Goal: Task Accomplishment & Management: Complete application form

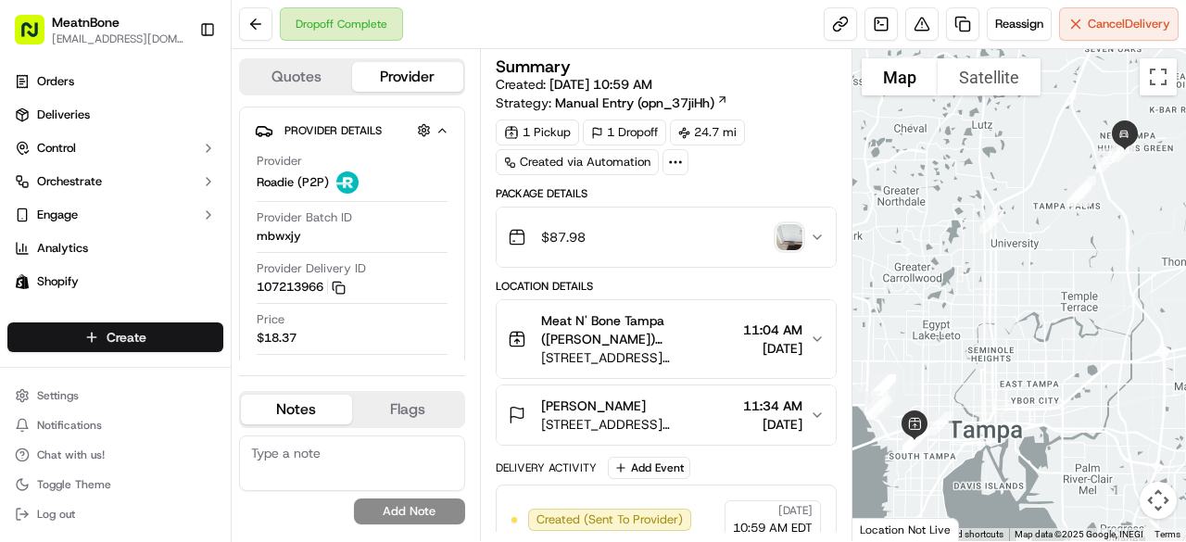
click at [132, 338] on html "MeatnBone orders@meatnbone.com Toggle Sidebar Orders Deliveries Control Orchest…" at bounding box center [593, 271] width 1186 height 542
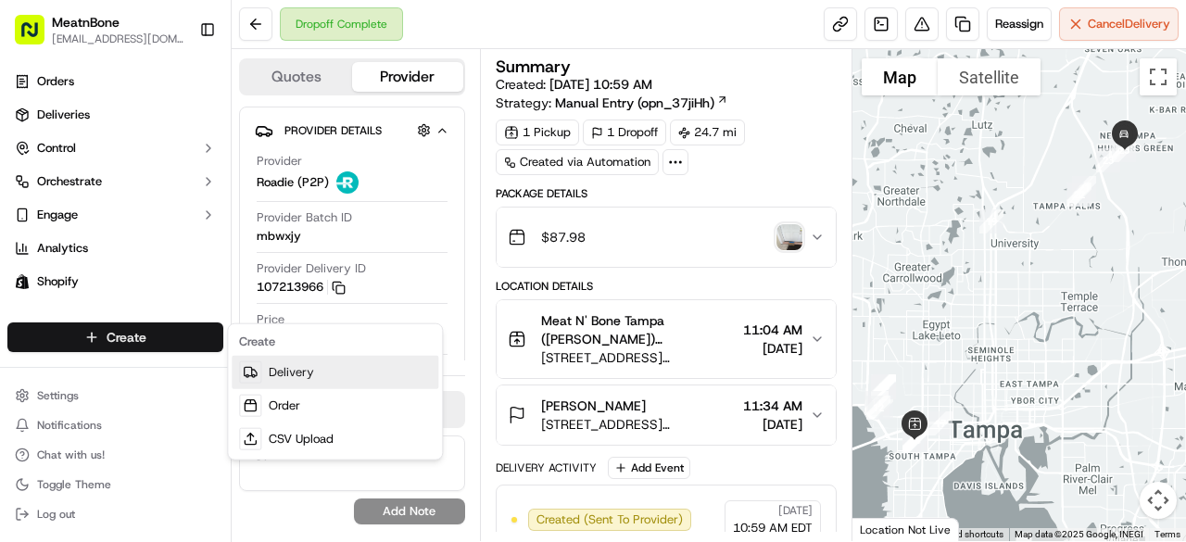
click at [289, 362] on link "Delivery" at bounding box center [335, 372] width 207 height 33
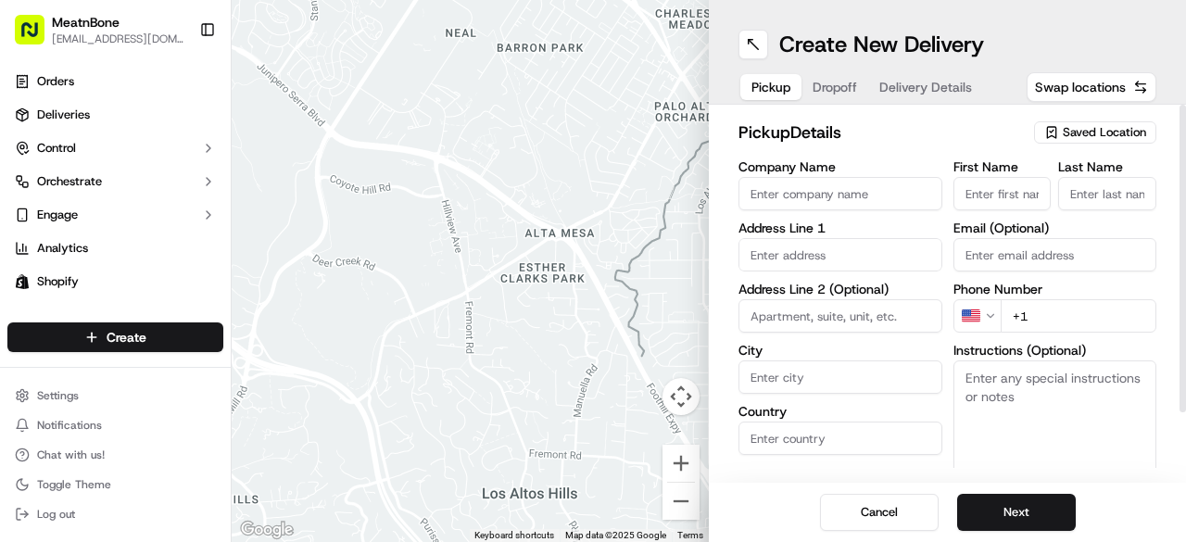
click at [1084, 131] on span "Saved Location" at bounding box center [1104, 132] width 83 height 17
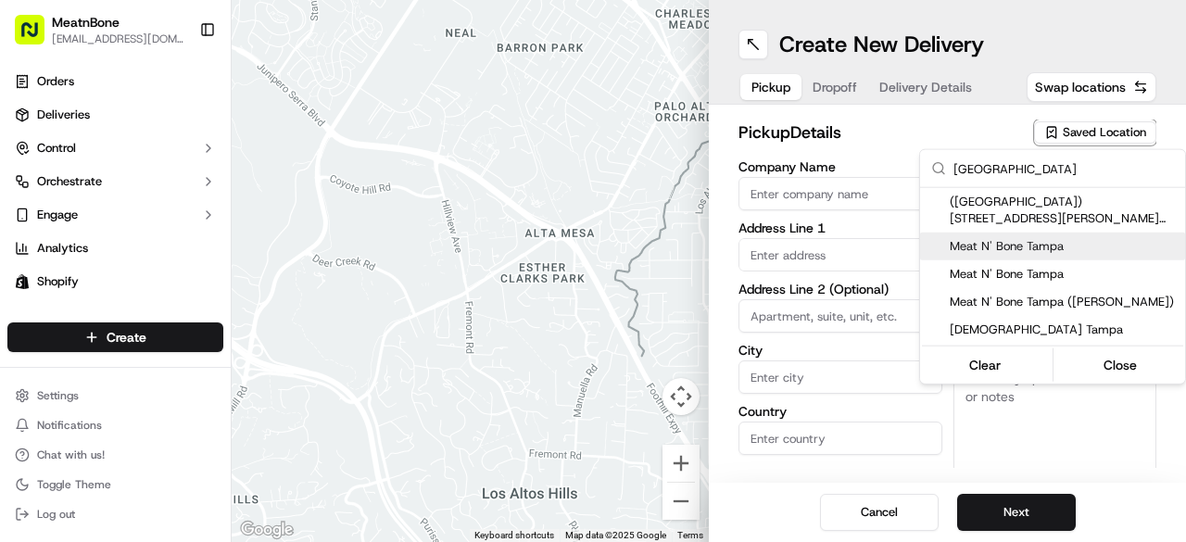
type input "tampa"
click at [1041, 246] on span "Meat N' Bone Tampa" at bounding box center [1064, 246] width 228 height 17
type input "Meat N' Bone Tampa"
type input "4042 W Kennedy Blvd"
type input "Tampa"
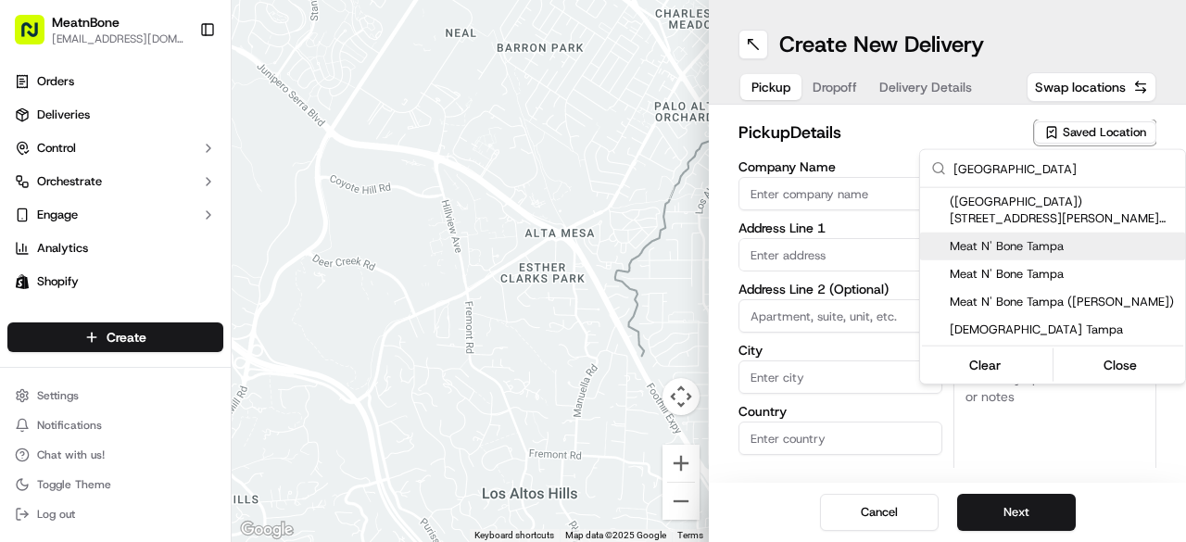
type input "US"
type input "FL"
type input "33609"
type input "Miguel"
type input "Manzanero"
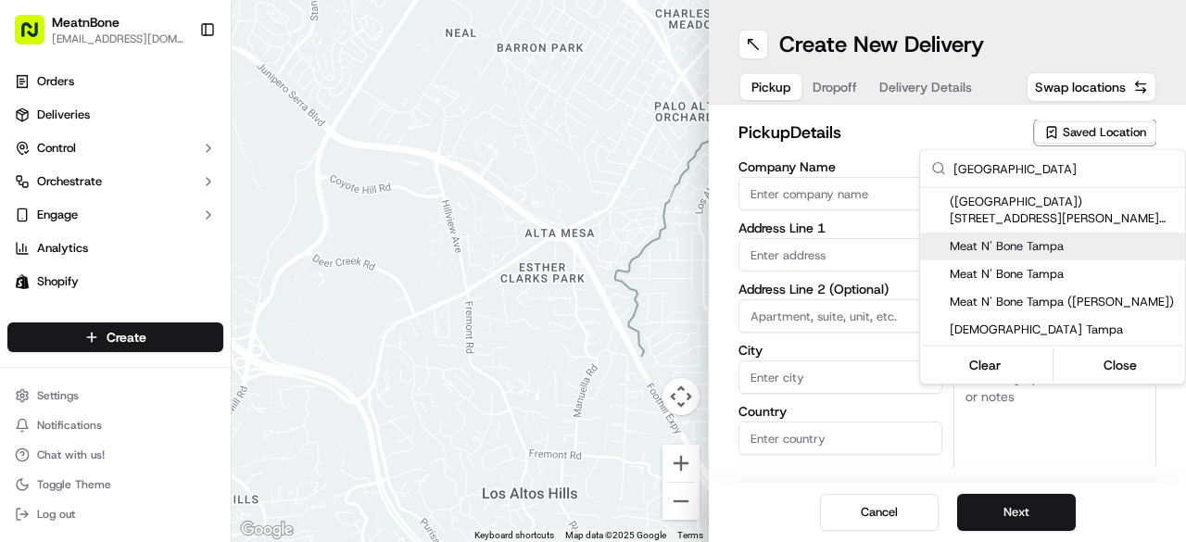
type input "[EMAIL_ADDRESS][DOMAIN_NAME]"
type input "+1 877 448 6328"
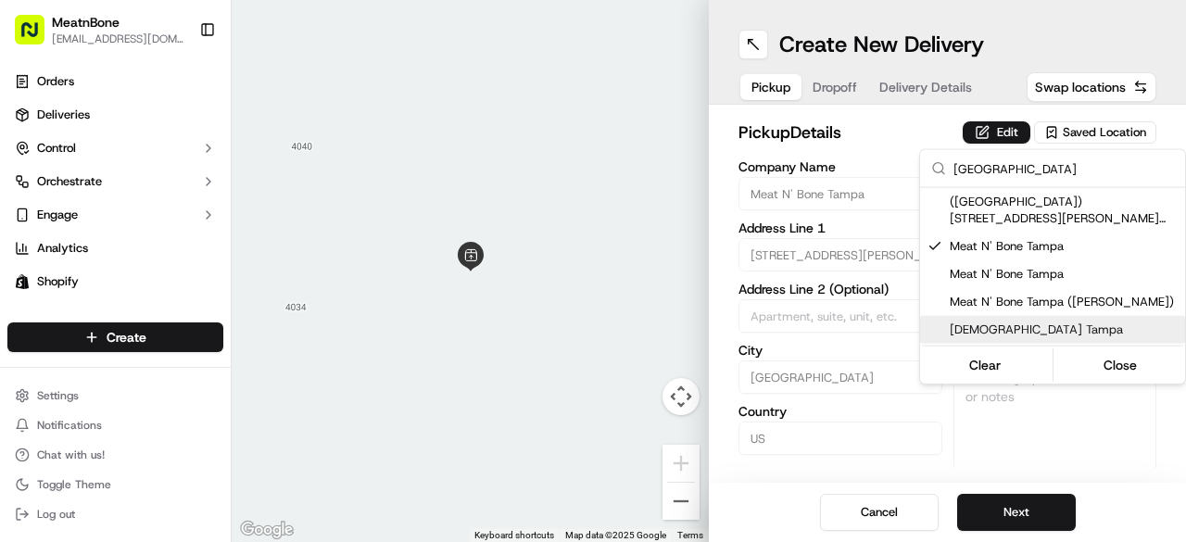
click at [1005, 438] on html "MeatnBone orders@meatnbone.com Toggle Sidebar Orders Deliveries Control Orchest…" at bounding box center [593, 271] width 1186 height 542
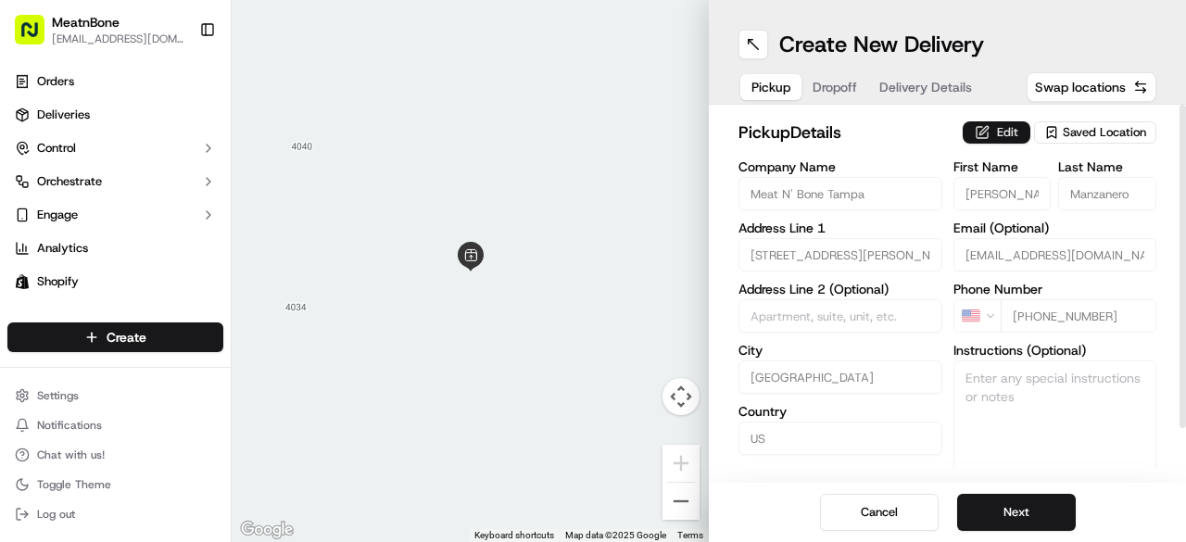
click at [1020, 135] on button "Edit" at bounding box center [997, 132] width 68 height 22
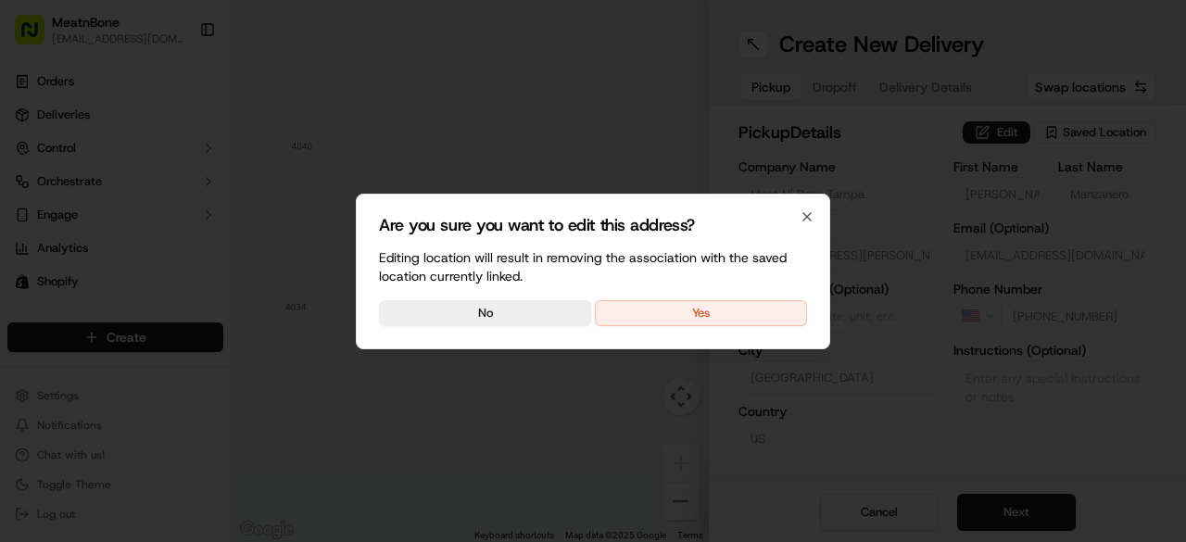
click at [734, 300] on button "Yes" at bounding box center [701, 313] width 212 height 26
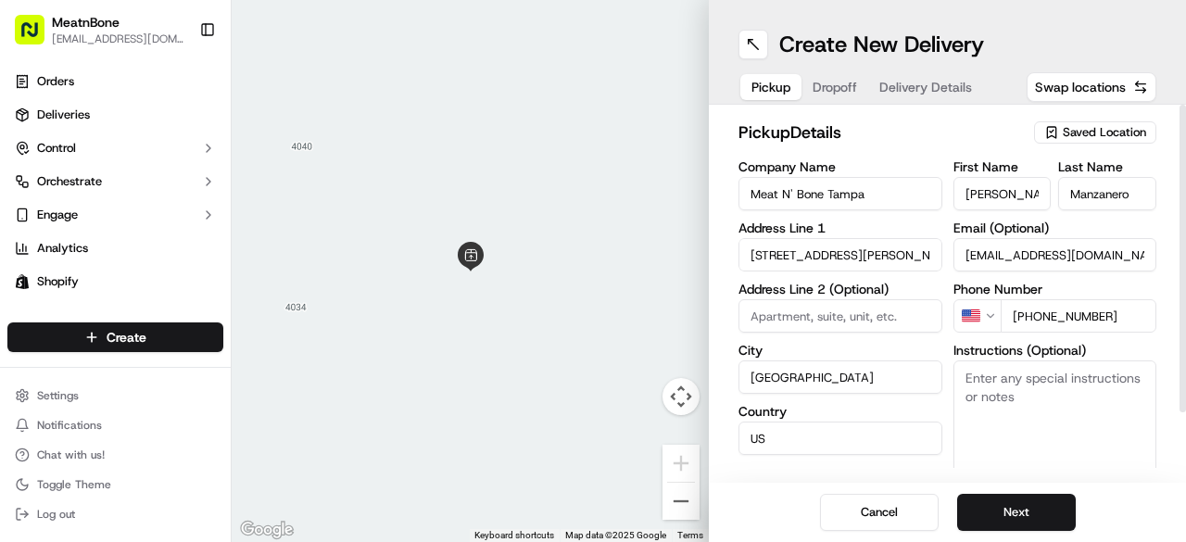
click at [991, 195] on input "Miguel" at bounding box center [1002, 193] width 98 height 33
type input "Alfredo"
click at [1093, 204] on input "Manzanero" at bounding box center [1107, 193] width 98 height 33
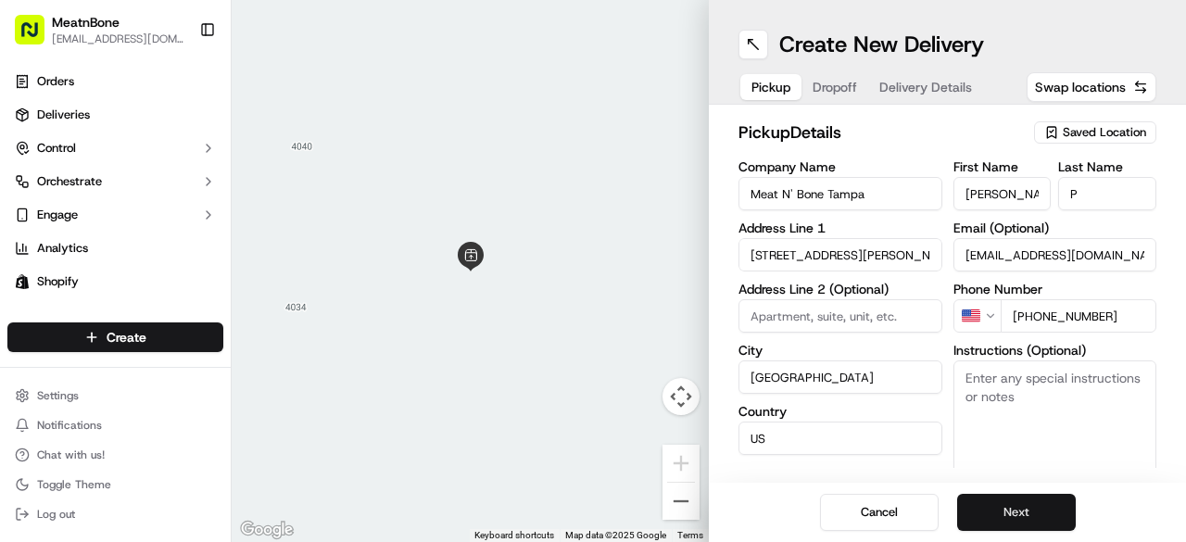
type input "P"
click at [1045, 524] on button "Next" at bounding box center [1016, 512] width 119 height 37
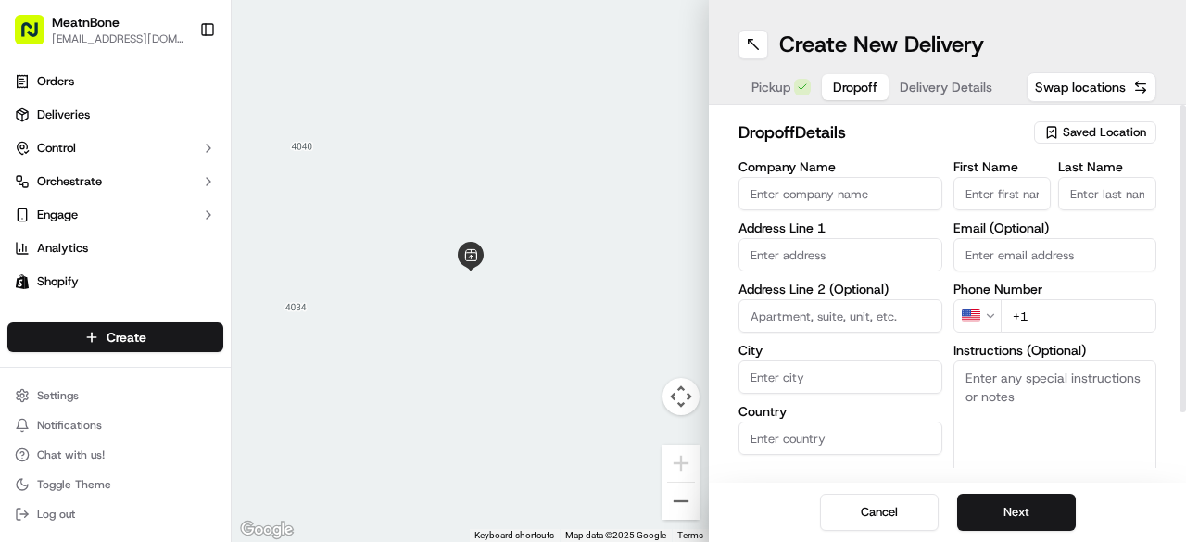
click at [988, 201] on input "First Name" at bounding box center [1002, 193] width 98 height 33
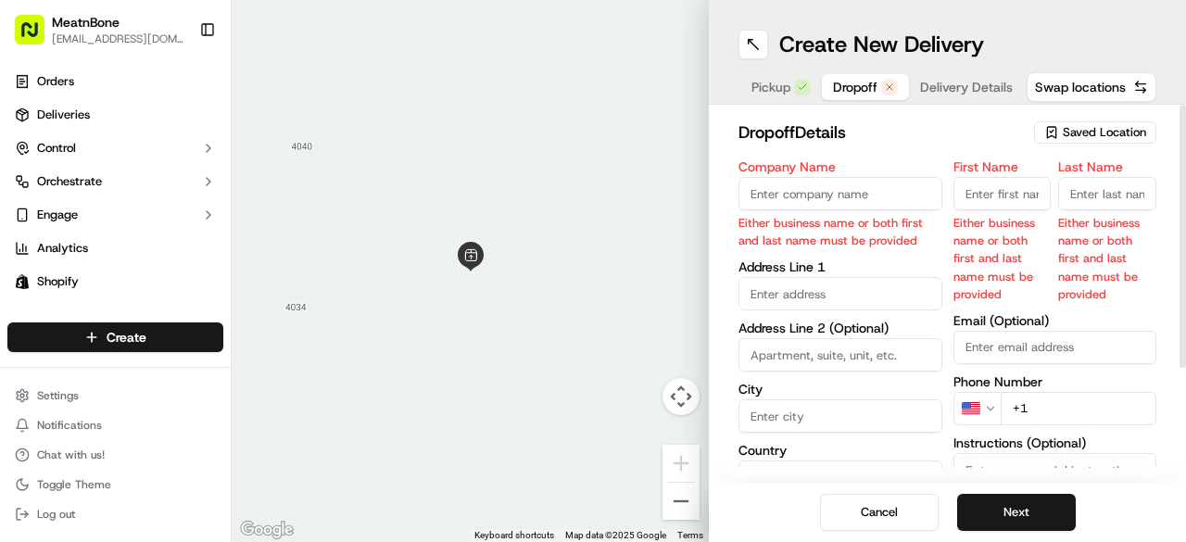
click at [1010, 192] on input "First Name" at bounding box center [1002, 193] width 98 height 33
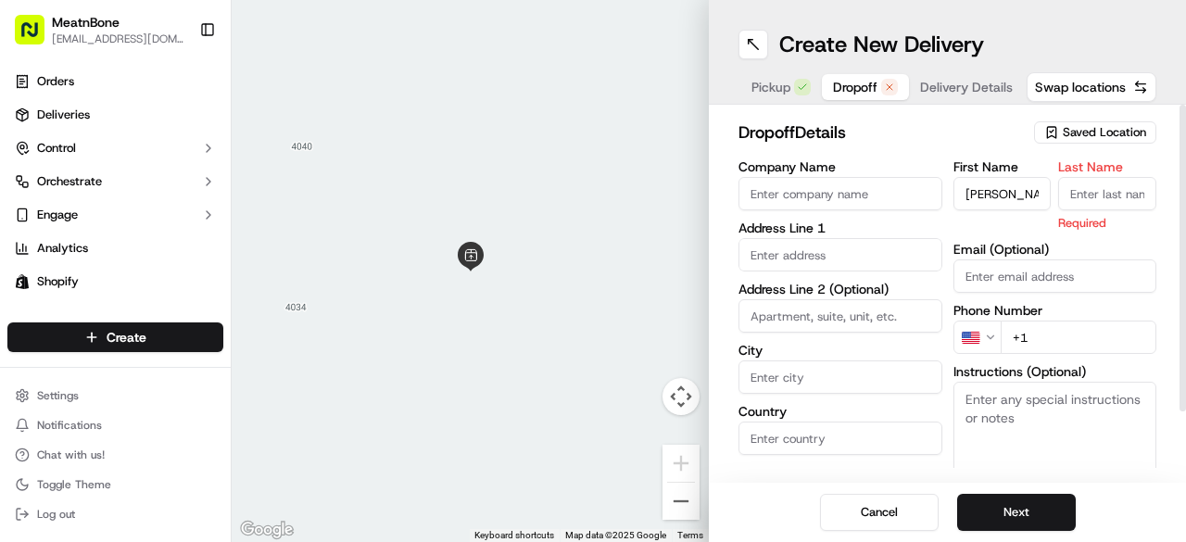
type input "Roland"
click at [1128, 185] on input "Last Name" at bounding box center [1107, 193] width 98 height 33
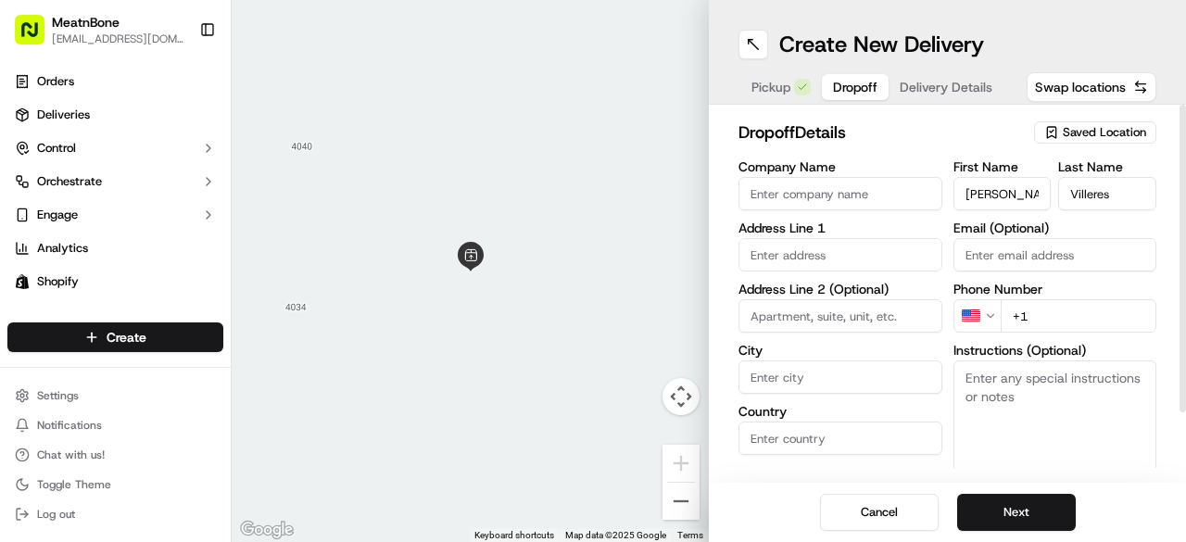
drag, startPoint x: 1120, startPoint y: 189, endPoint x: 1059, endPoint y: 184, distance: 61.3
click at [1056, 190] on div "First Name Roland Last Name Villeres" at bounding box center [1055, 185] width 204 height 50
type input "Virelles"
click at [1019, 262] on input "Email (Optional)" at bounding box center [1055, 254] width 204 height 33
paste input "virelles@live.com"
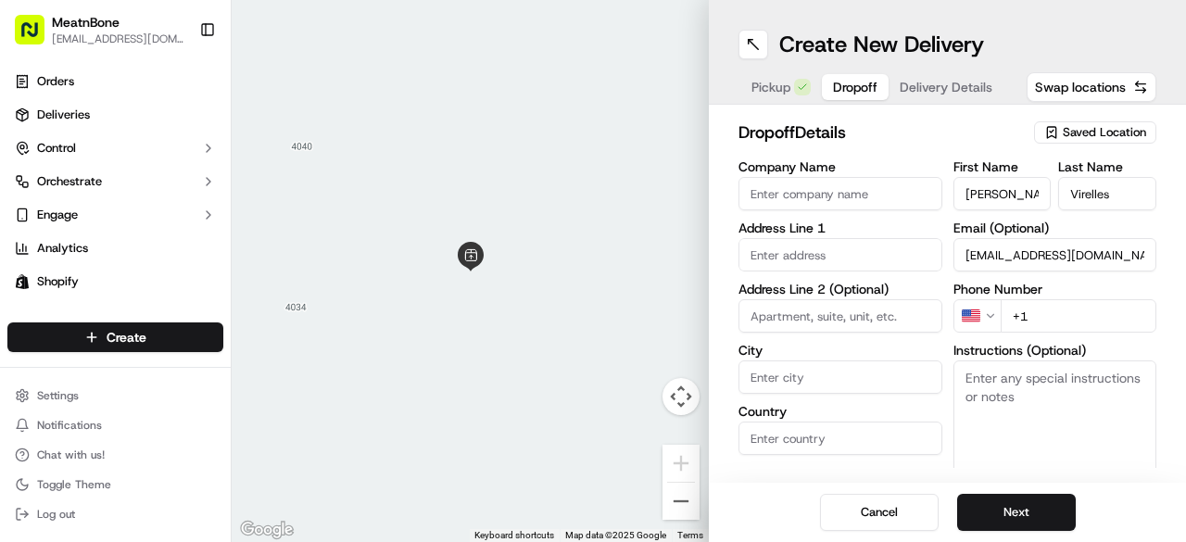
type input "virelles@live.com"
click at [1088, 316] on input "+1" at bounding box center [1079, 315] width 157 height 33
paste input "813 420 3981"
type input "+1 813 420 3981"
click at [747, 257] on input "text" at bounding box center [840, 254] width 204 height 33
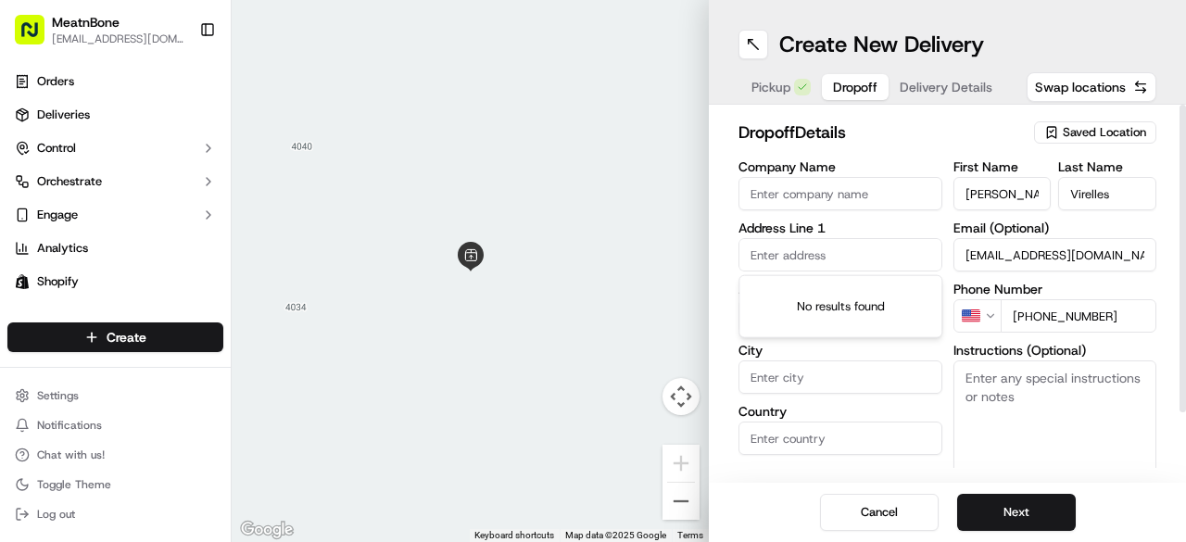
click at [747, 257] on input "text" at bounding box center [840, 254] width 204 height 33
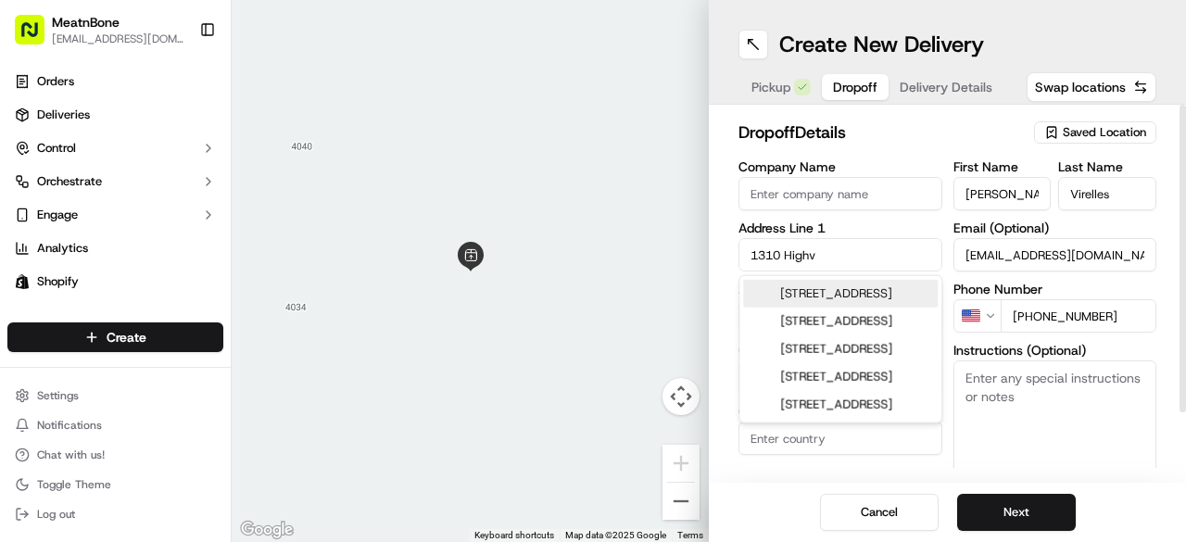
click at [843, 287] on div "1310 Highview Road, Brandon, FL" at bounding box center [840, 294] width 195 height 28
type input "[STREET_ADDRESS][PERSON_NAME]"
type input "Brandon"
type input "United States"
type input "FL"
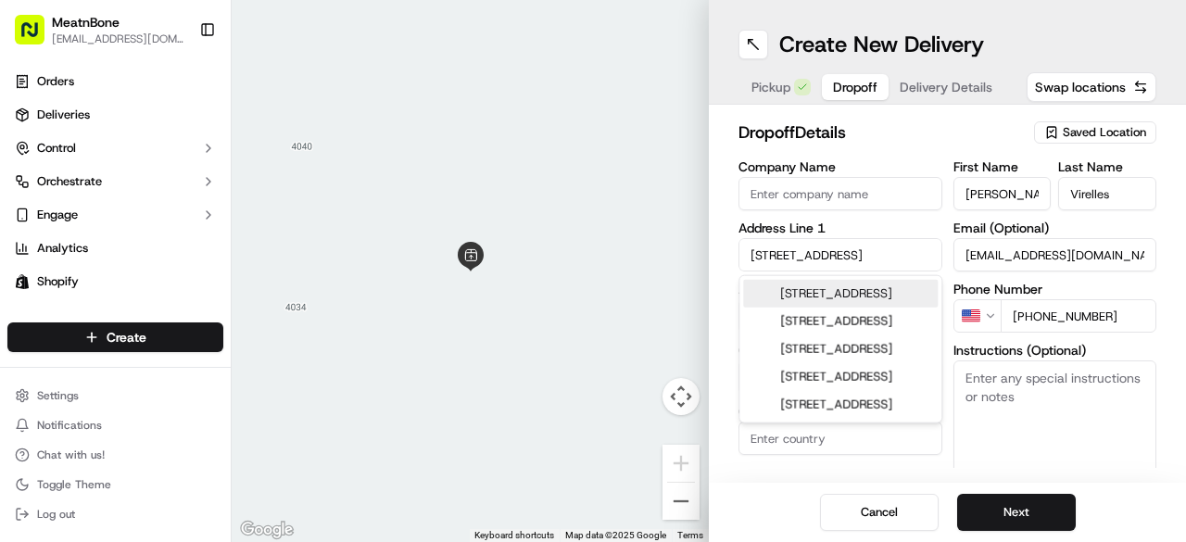
type input "33510"
type input "1310 Highview Road"
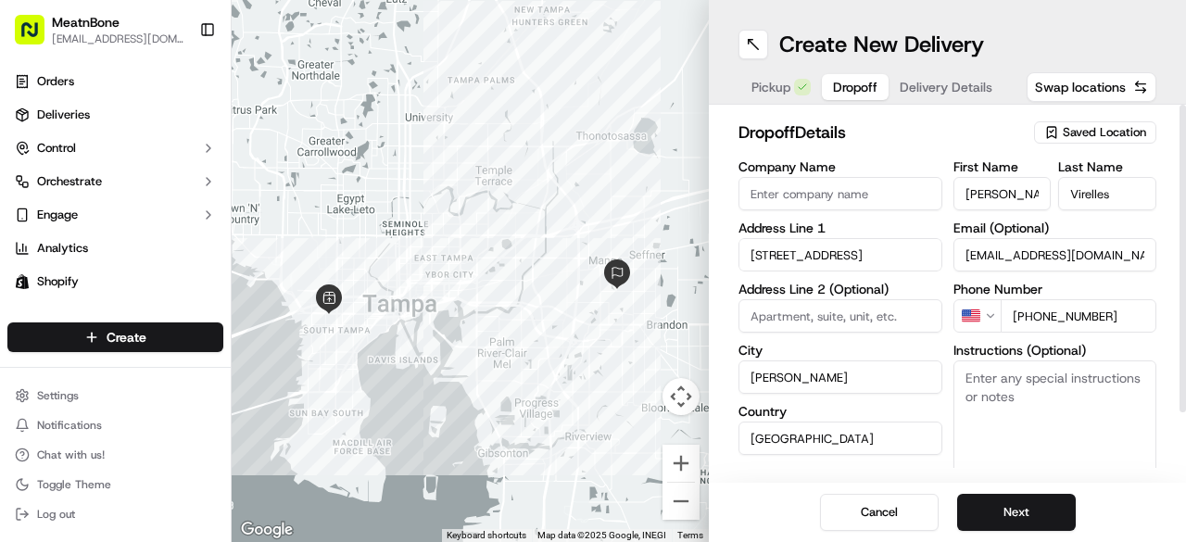
drag, startPoint x: 1184, startPoint y: 244, endPoint x: 1185, endPoint y: 224, distance: 19.5
click at [1185, 224] on div at bounding box center [1183, 259] width 6 height 308
click at [1001, 522] on button "Next" at bounding box center [1016, 512] width 119 height 37
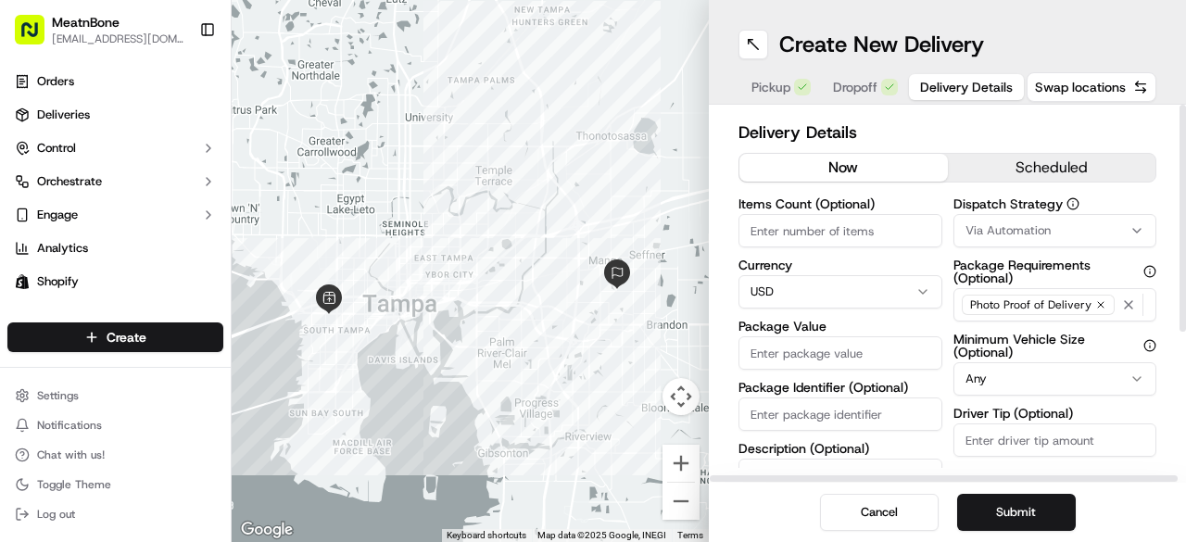
click at [813, 359] on input "Package Value" at bounding box center [840, 352] width 204 height 33
type input "121.96"
click at [795, 232] on input "Items Count (Optional)" at bounding box center [840, 230] width 204 height 33
paste input "256773"
type input "256773"
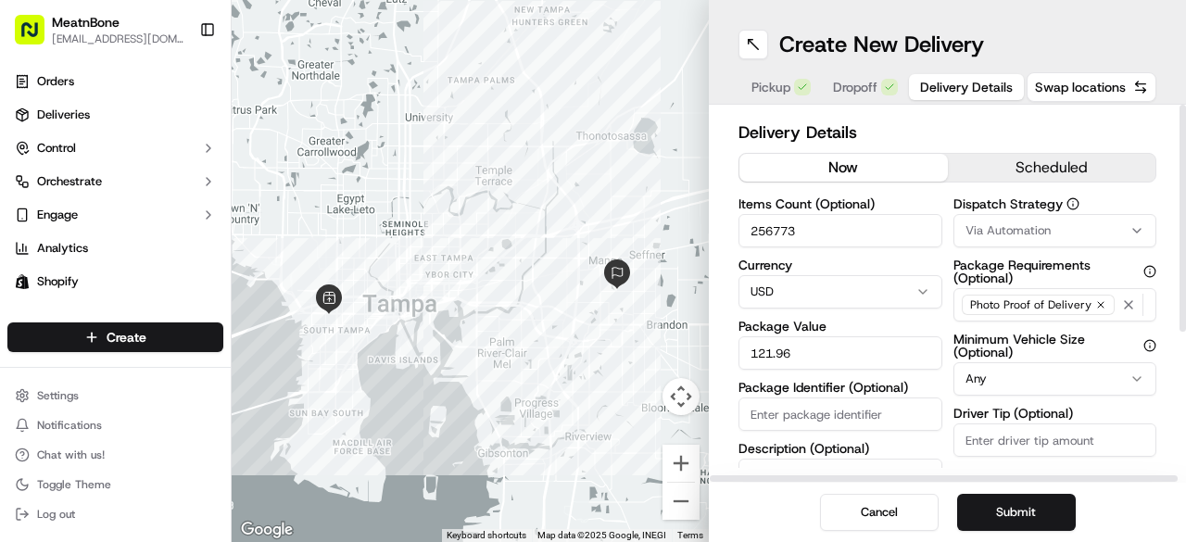
drag, startPoint x: 814, startPoint y: 230, endPoint x: 698, endPoint y: 228, distance: 115.8
click at [698, 228] on div "To navigate the map with touch gestures double-tap and hold your finger on the …" at bounding box center [709, 271] width 954 height 542
type input "4"
click at [769, 406] on input "Package Identifier (Optional)" at bounding box center [840, 413] width 204 height 33
paste input "#256773"
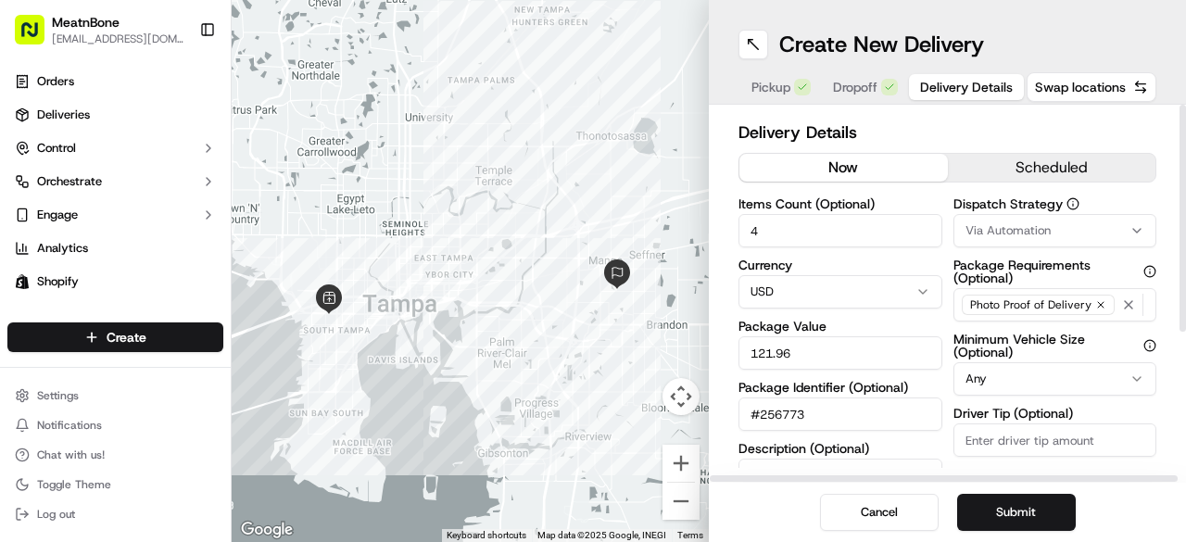
type input "#256773"
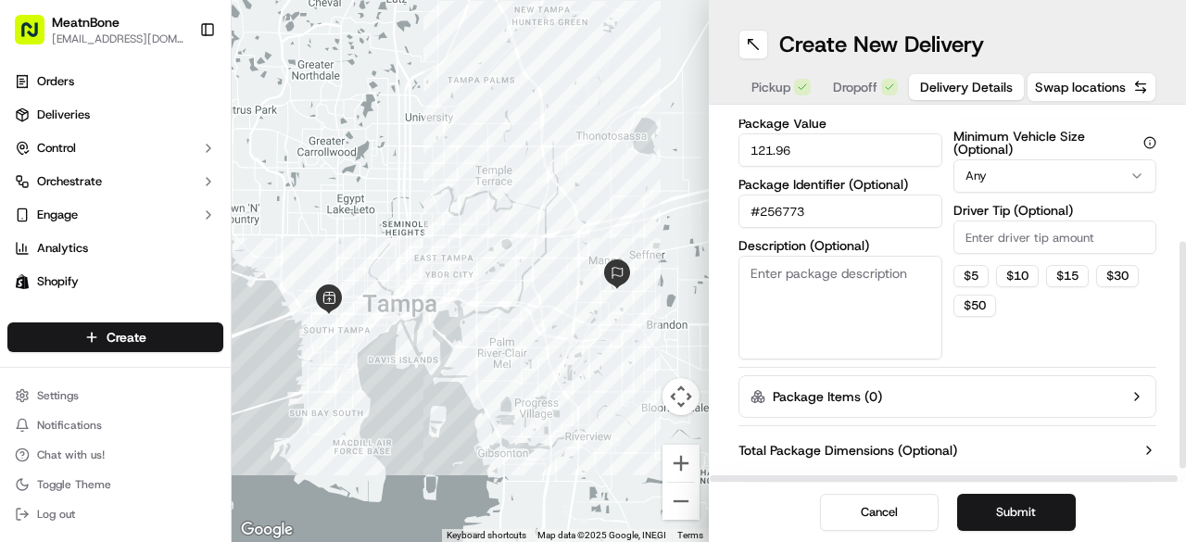
drag, startPoint x: 1185, startPoint y: 222, endPoint x: 1180, endPoint y: 359, distance: 136.3
click at [1180, 359] on div at bounding box center [1183, 354] width 6 height 227
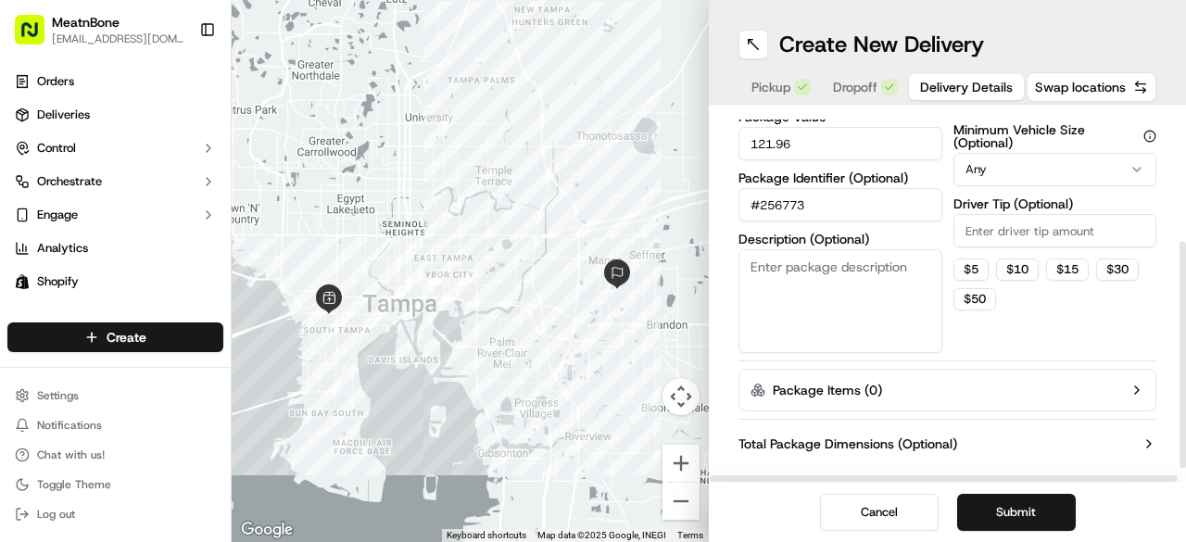
click at [865, 256] on textarea "Description (Optional)" at bounding box center [840, 301] width 204 height 104
type textarea "Meat"
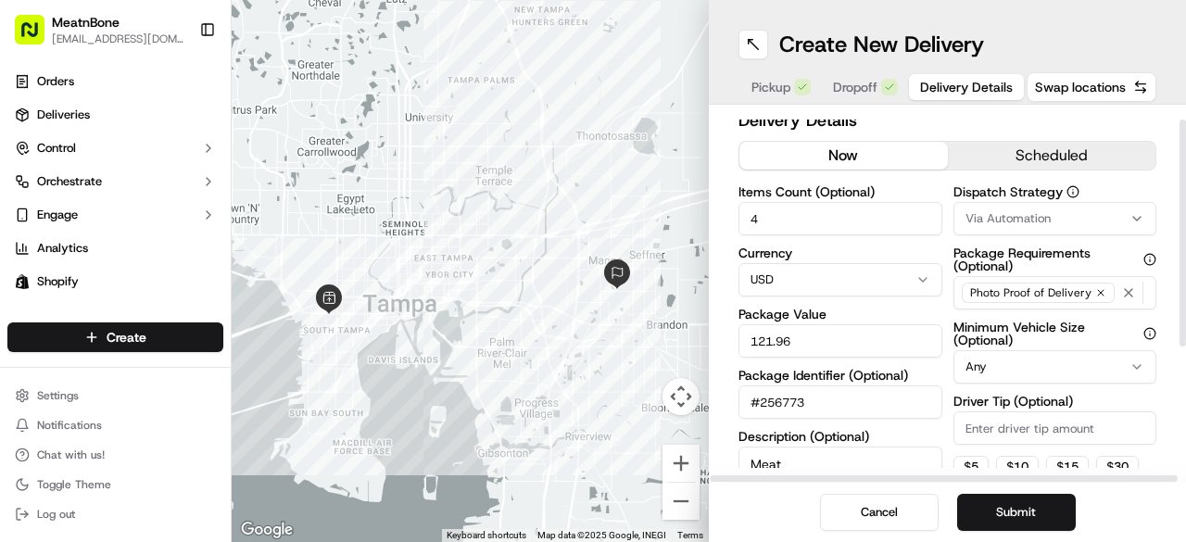
scroll to position [6, 0]
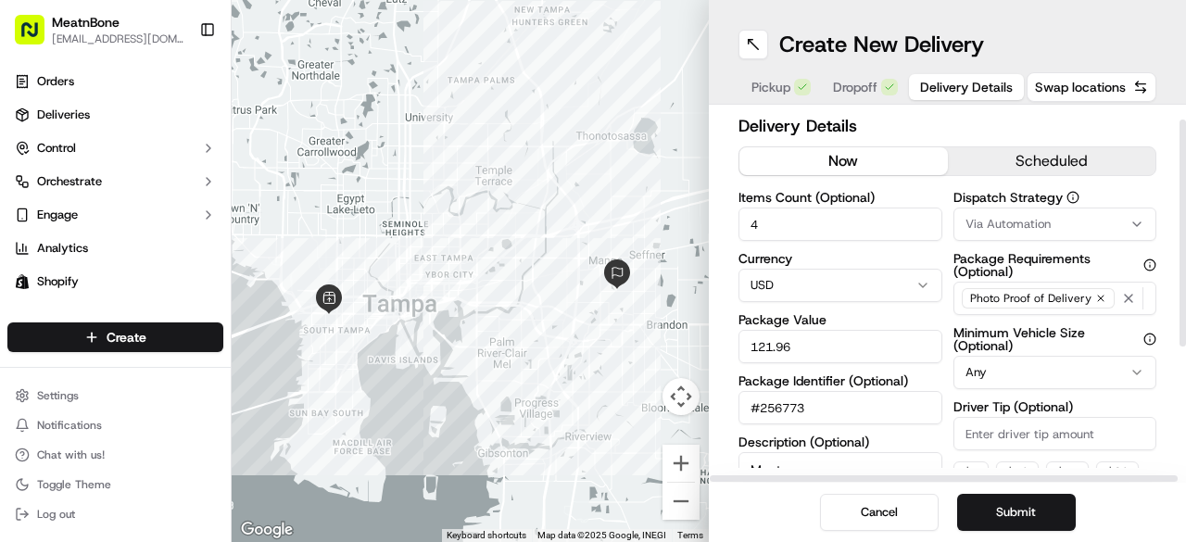
drag, startPoint x: 1185, startPoint y: 409, endPoint x: 1181, endPoint y: 277, distance: 131.6
click at [1181, 277] on div at bounding box center [1183, 233] width 6 height 227
click at [860, 92] on span "Dropoff" at bounding box center [855, 87] width 44 height 19
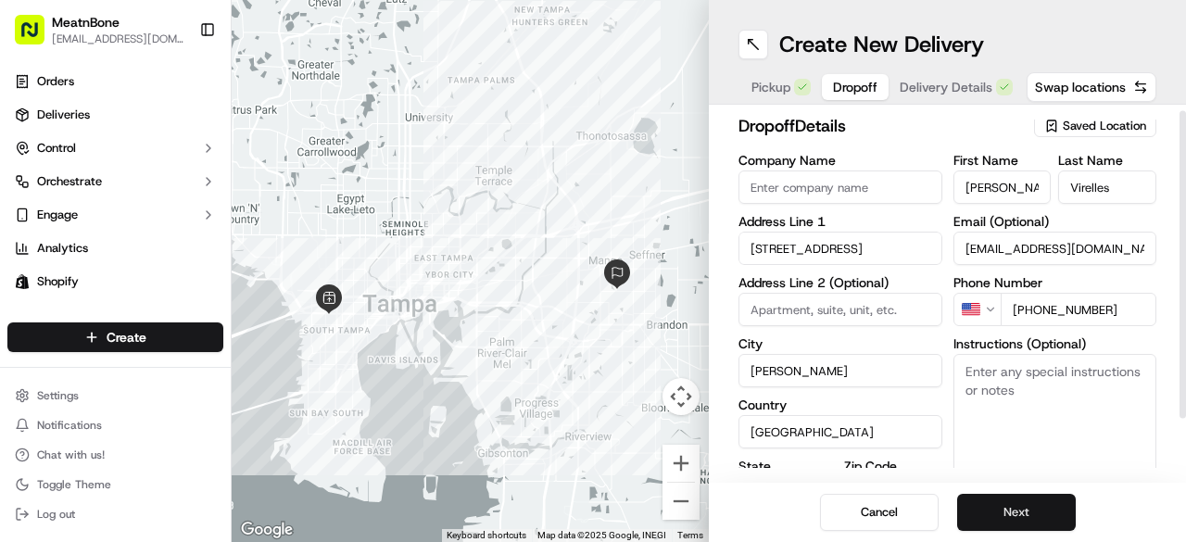
click at [1028, 518] on button "Next" at bounding box center [1016, 512] width 119 height 37
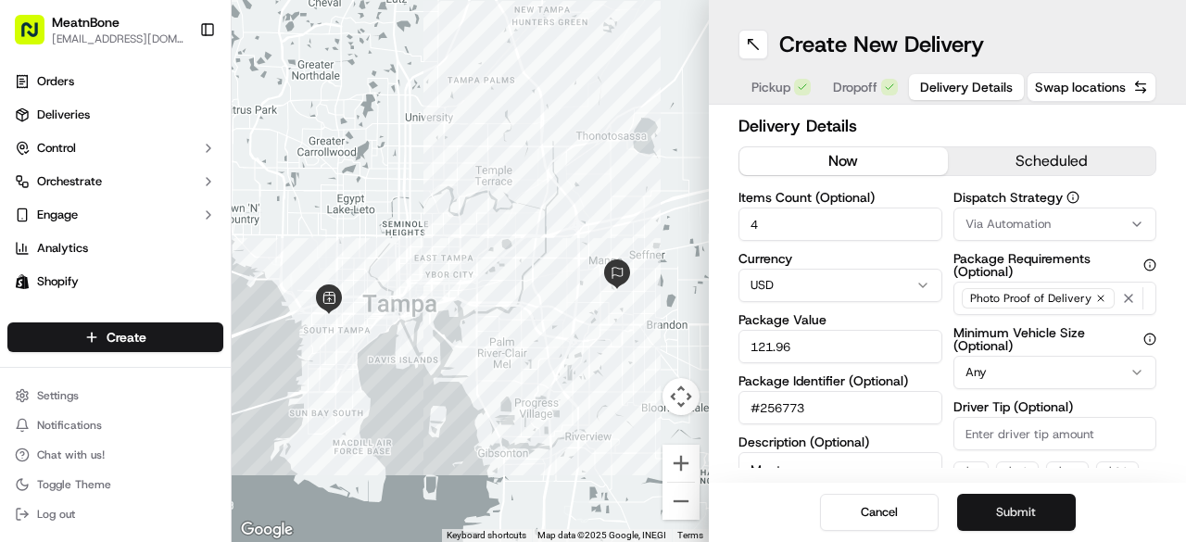
click at [1028, 518] on button "Submit" at bounding box center [1016, 512] width 119 height 37
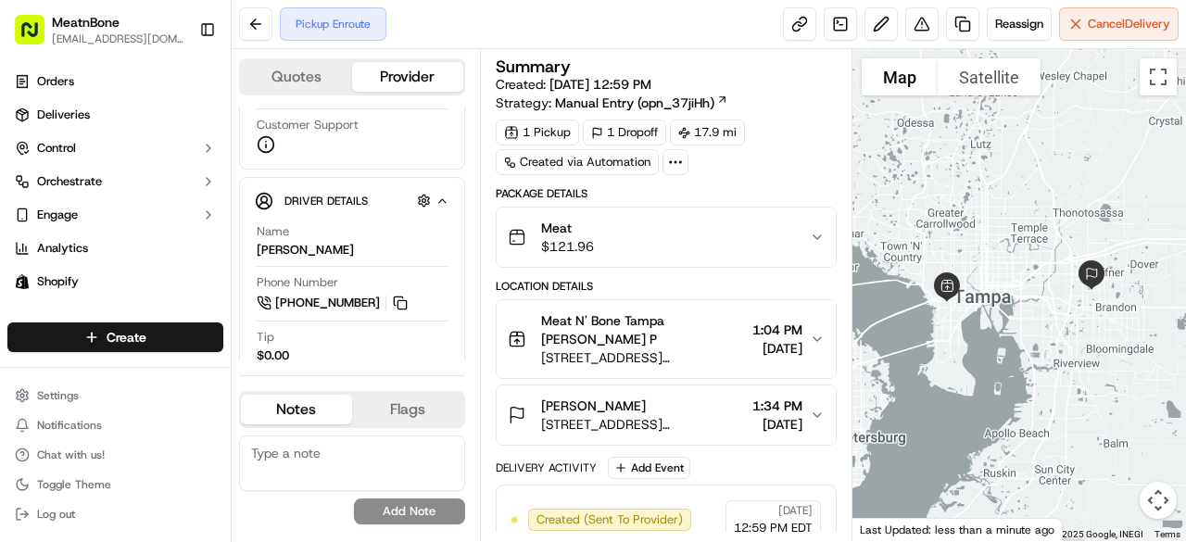
scroll to position [183, 0]
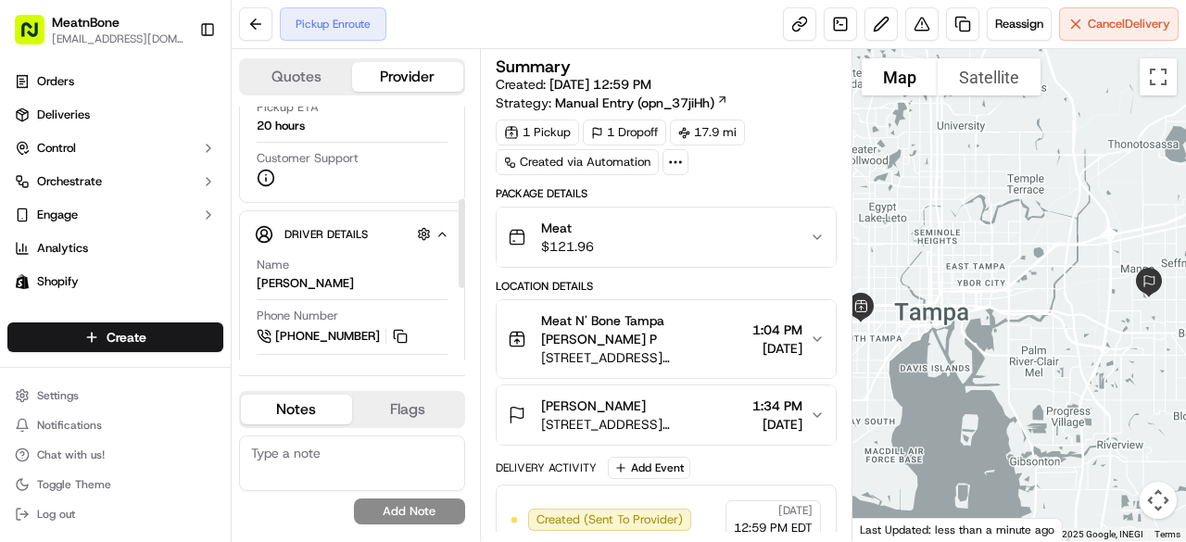
scroll to position [246, 0]
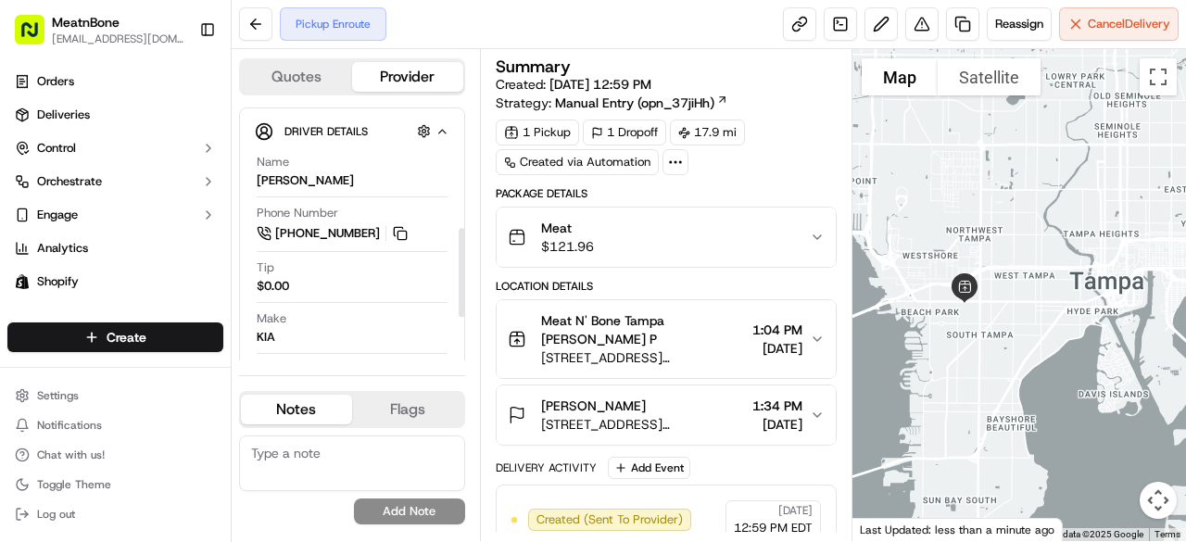
scroll to position [368, 0]
